Goal: Task Accomplishment & Management: Use online tool/utility

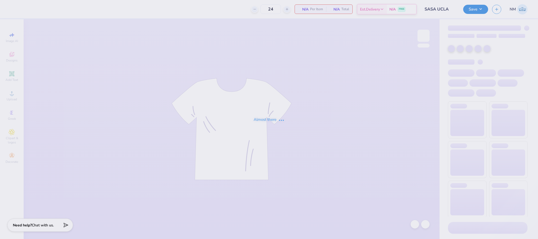
type input "24"
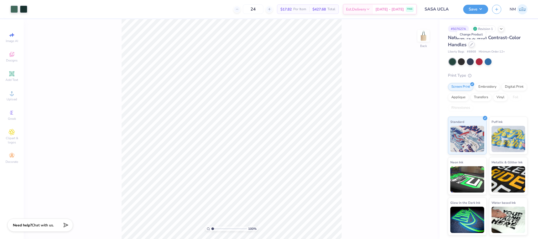
click at [474, 44] on div at bounding box center [472, 45] width 6 height 6
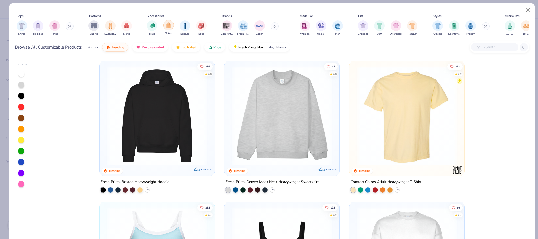
click at [170, 22] on img "filter for Totes" at bounding box center [169, 25] width 6 height 6
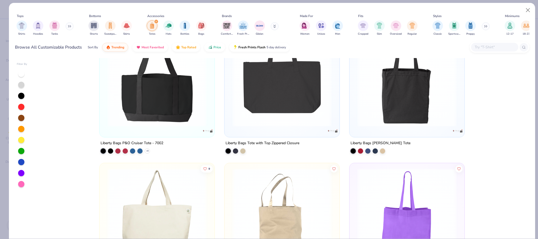
scroll to position [394, 0]
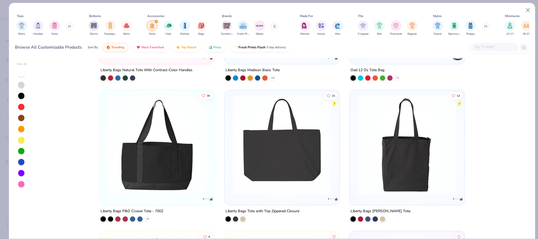
click at [154, 145] on img at bounding box center [157, 144] width 105 height 99
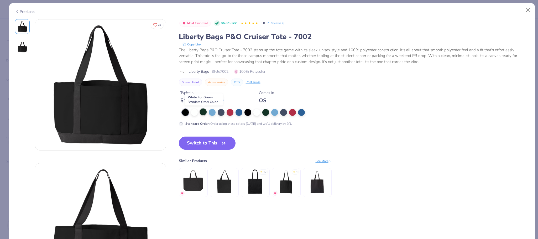
click at [205, 113] on div at bounding box center [203, 111] width 7 height 7
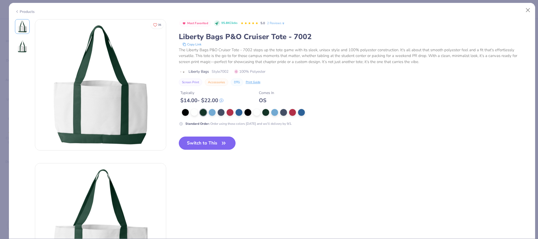
click at [190, 142] on button "Switch to This" at bounding box center [207, 143] width 57 height 13
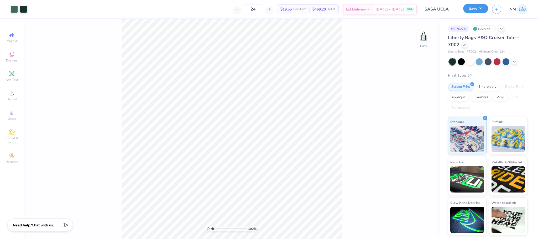
click at [474, 6] on button "Save" at bounding box center [475, 8] width 25 height 9
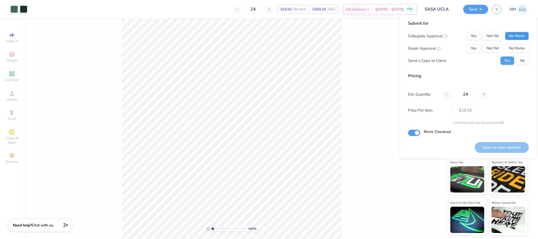
click at [523, 36] on button "No Marks" at bounding box center [517, 36] width 24 height 8
click at [519, 45] on button "No Marks" at bounding box center [517, 48] width 24 height 8
click at [498, 144] on button "Save as new revision" at bounding box center [502, 147] width 54 height 11
type input "$19.55"
